Goal: Navigation & Orientation: Find specific page/section

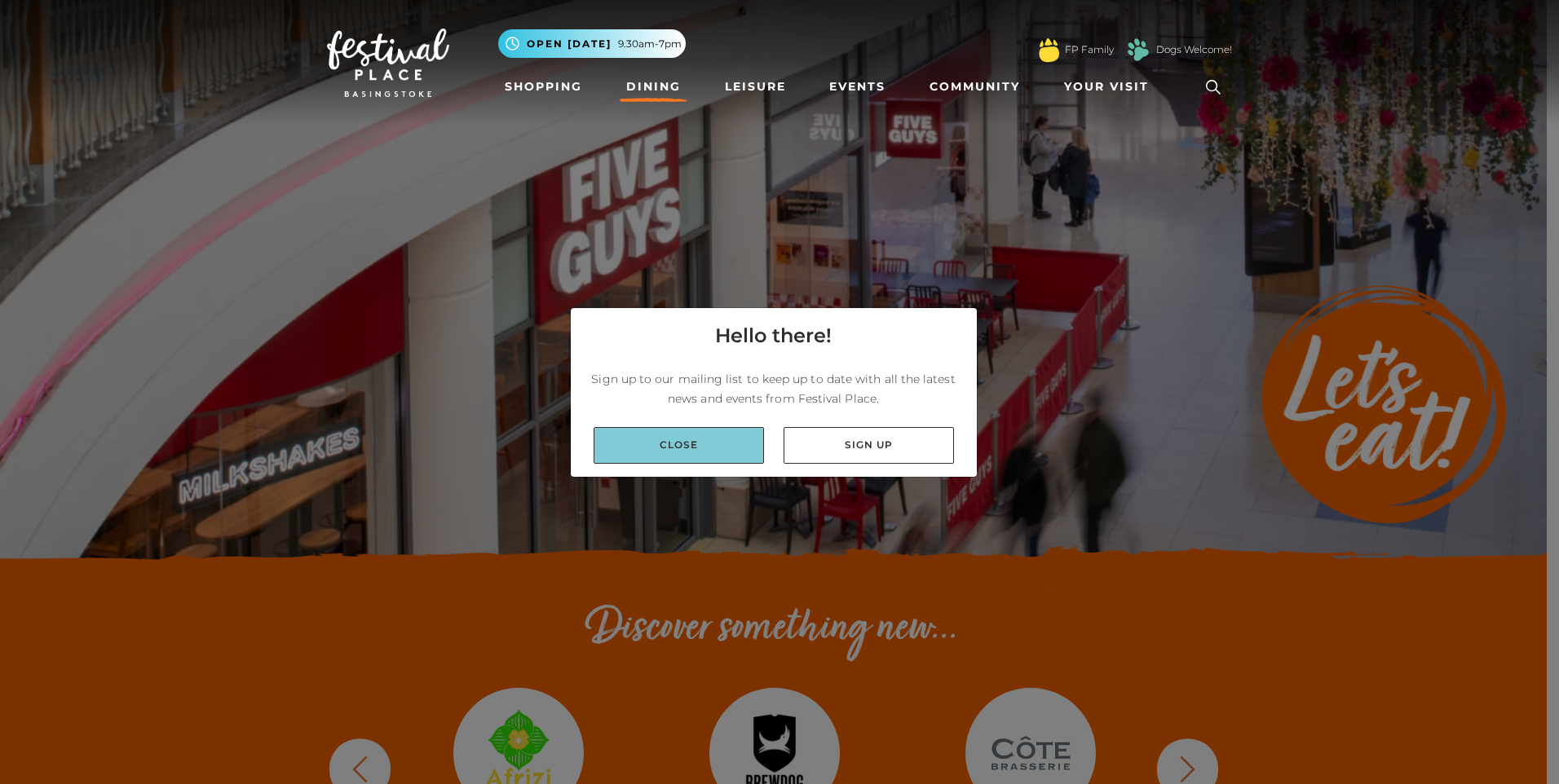
click at [678, 437] on link "Close" at bounding box center [679, 445] width 171 height 37
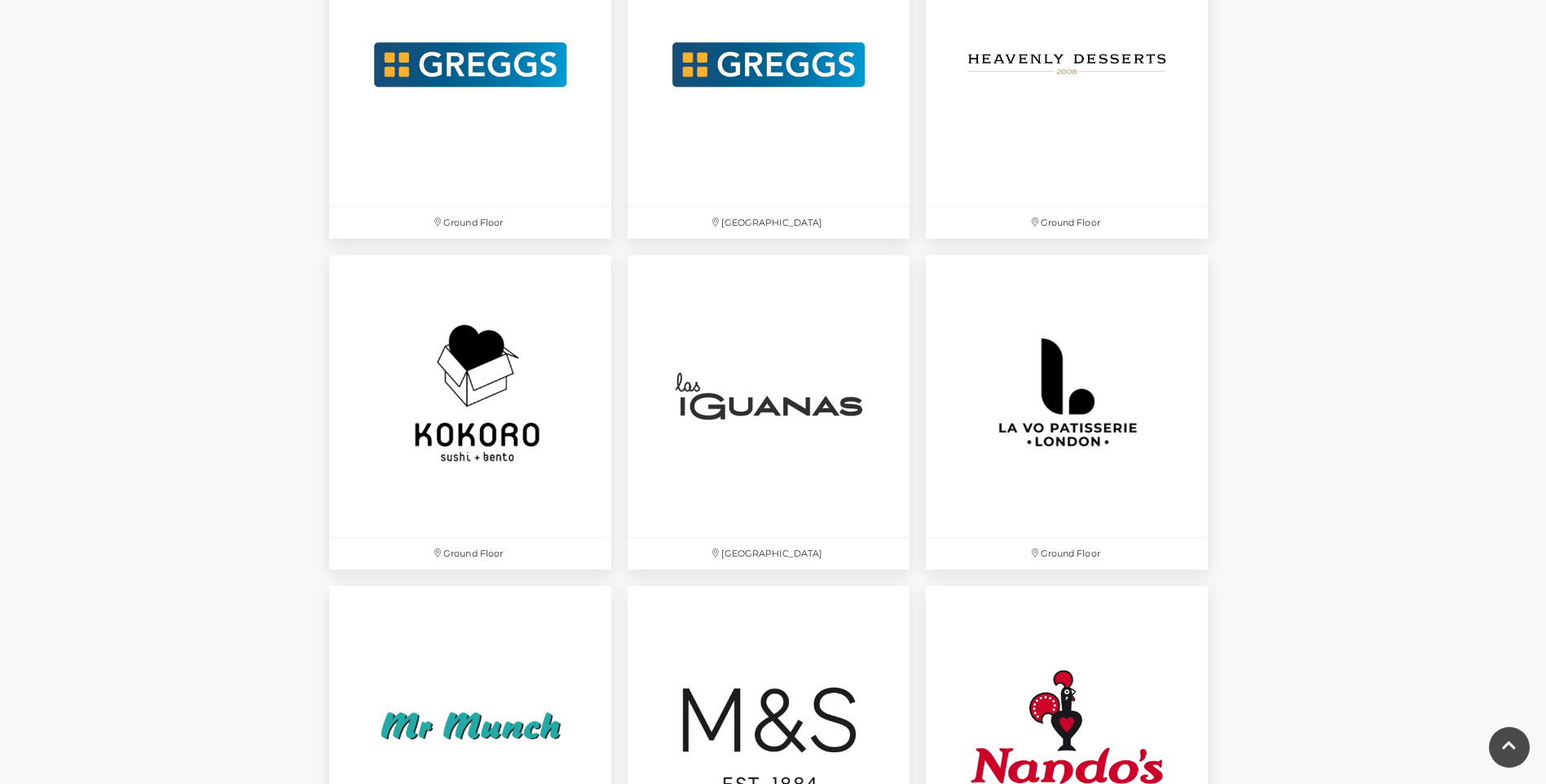
scroll to position [3042, 0]
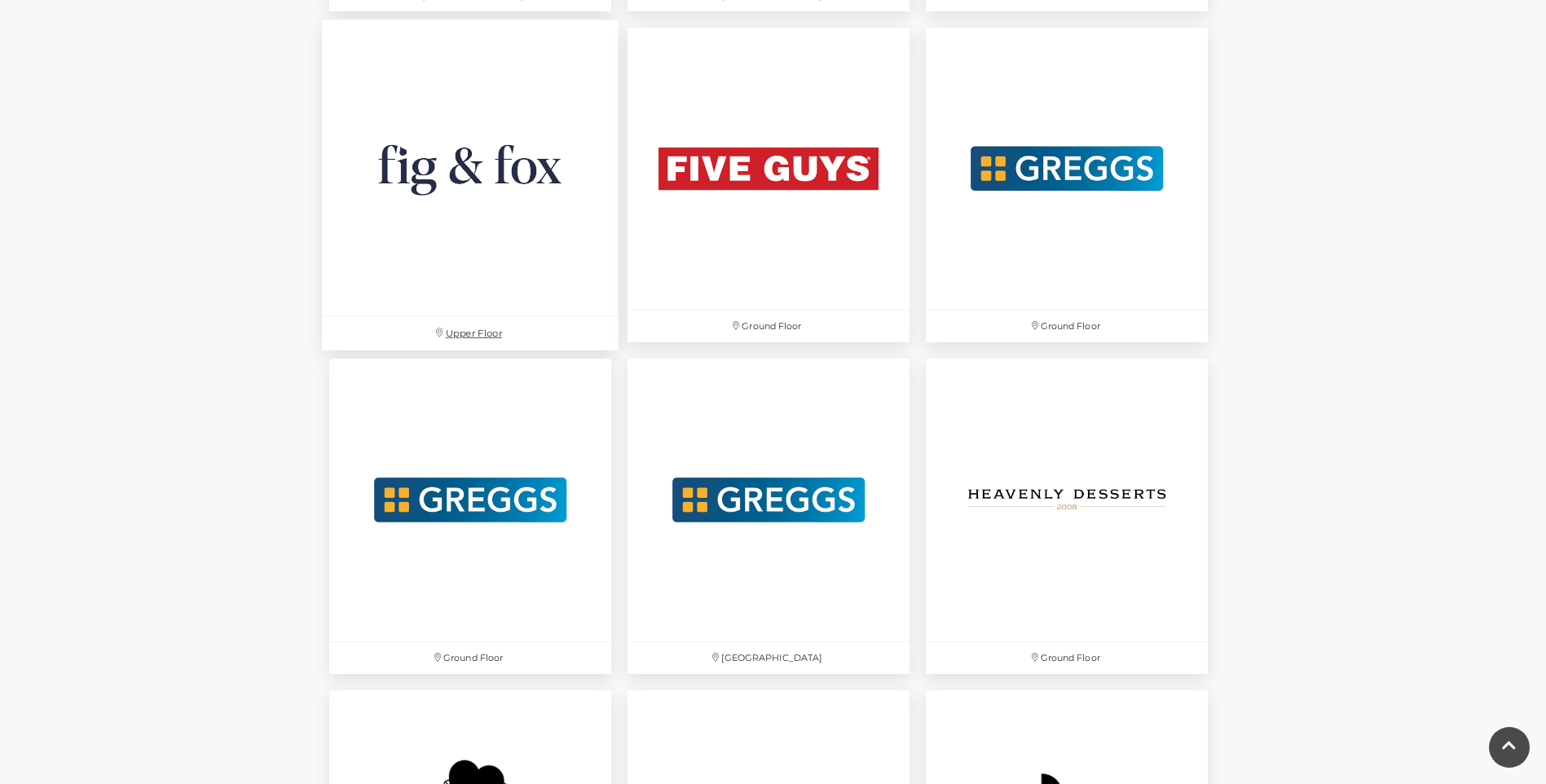
click at [423, 183] on img at bounding box center [470, 167] width 296 height 296
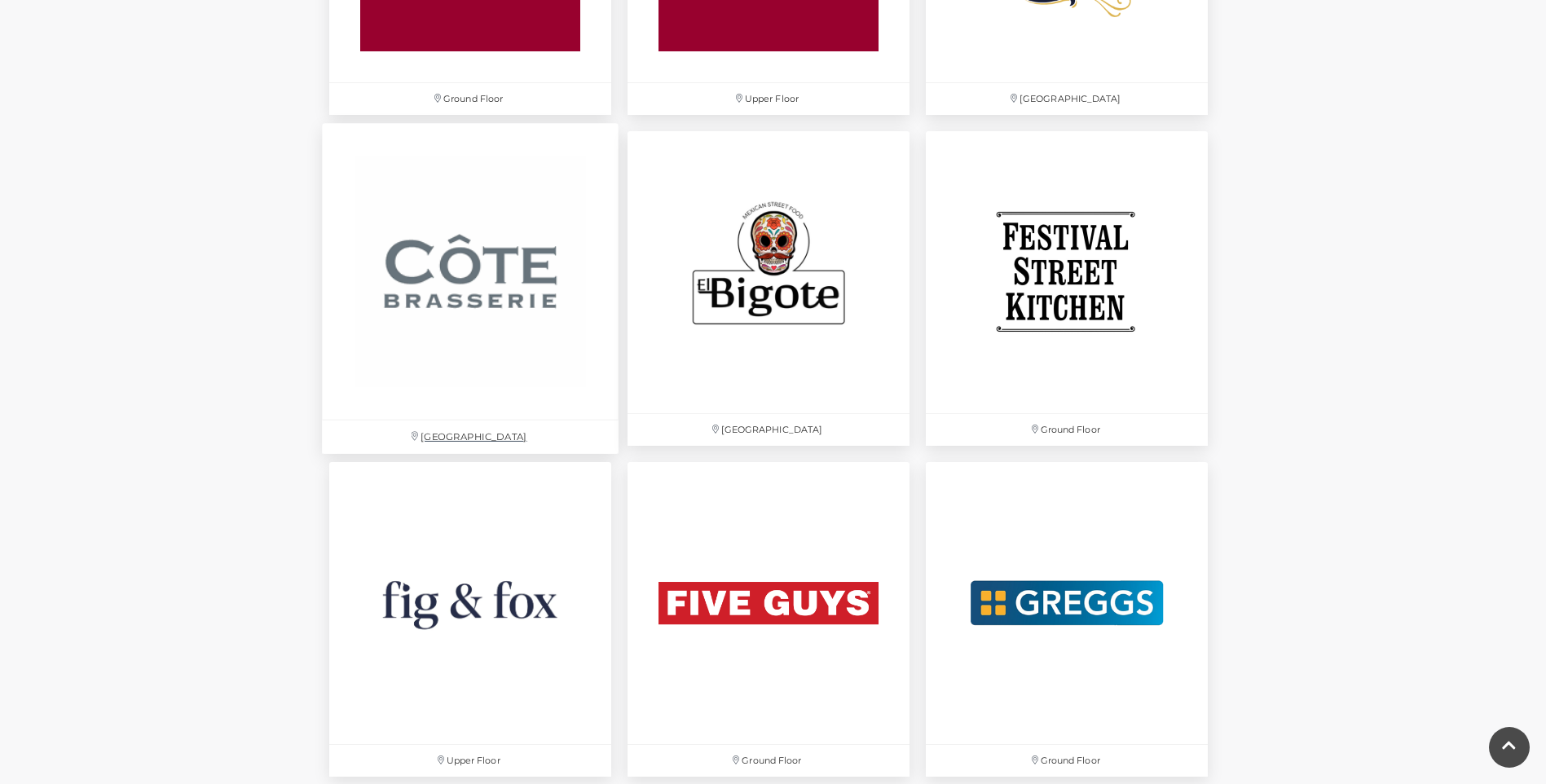
click at [423, 325] on img at bounding box center [470, 271] width 296 height 296
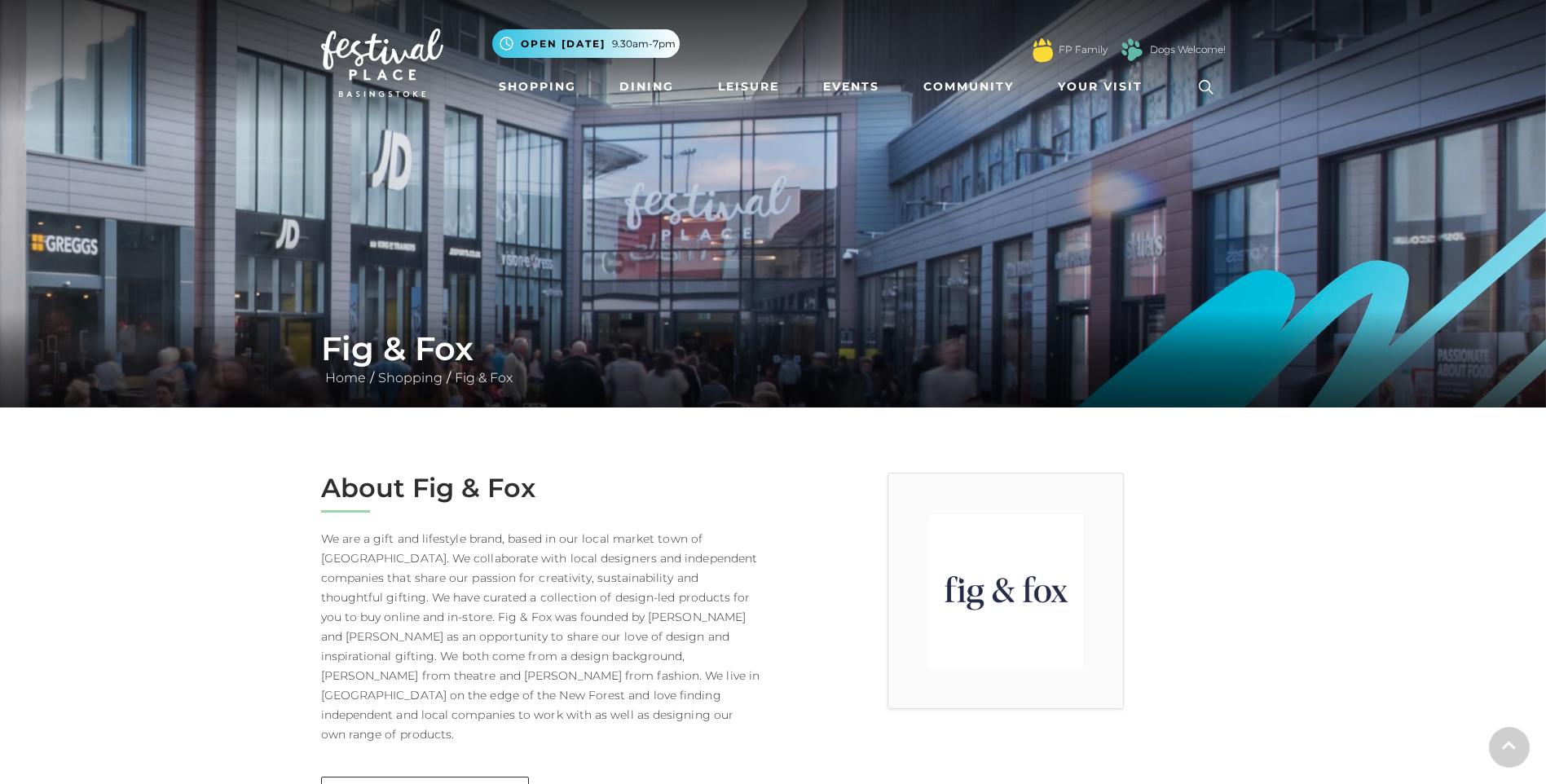
scroll to position [434, 0]
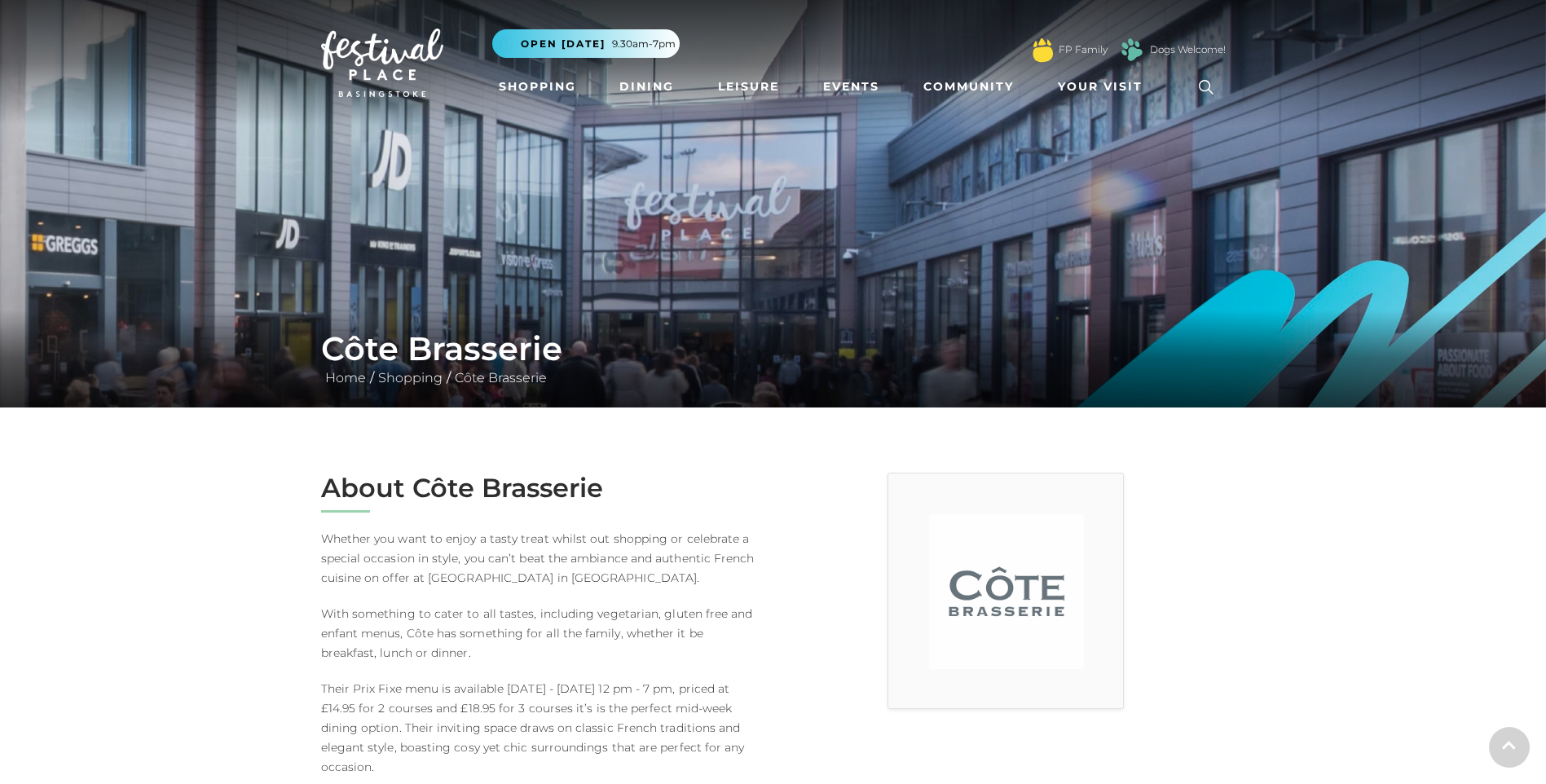
scroll to position [434, 0]
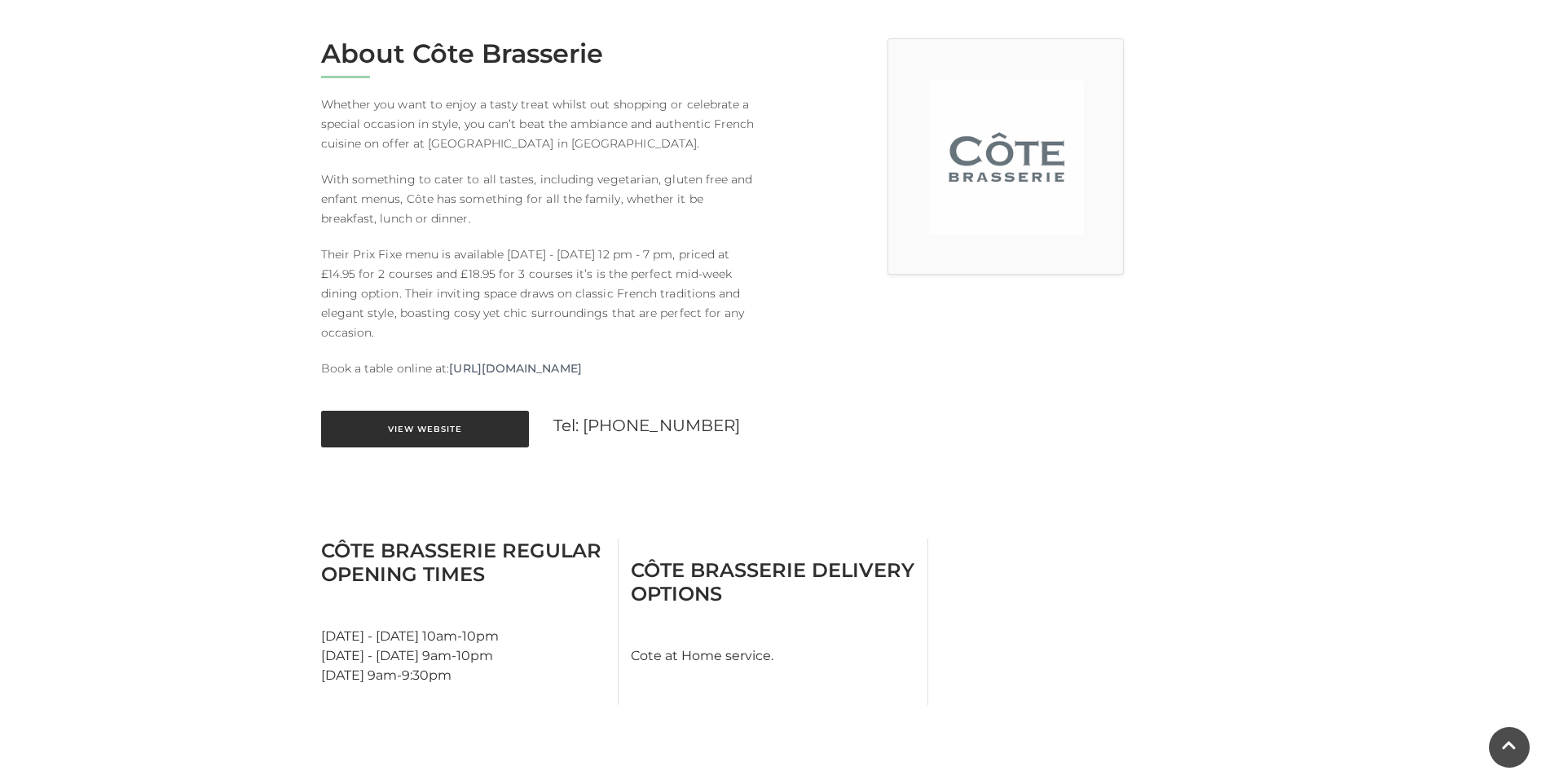
click at [442, 434] on link "View Website" at bounding box center [425, 429] width 208 height 37
